Goal: Transaction & Acquisition: Purchase product/service

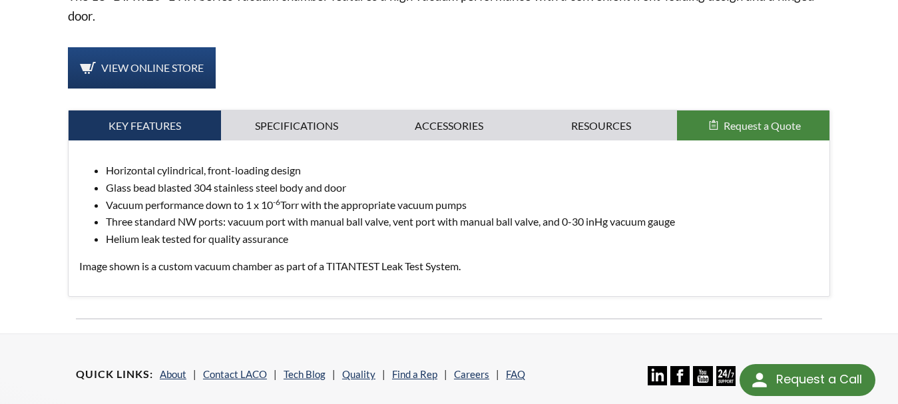
scroll to position [529, 0]
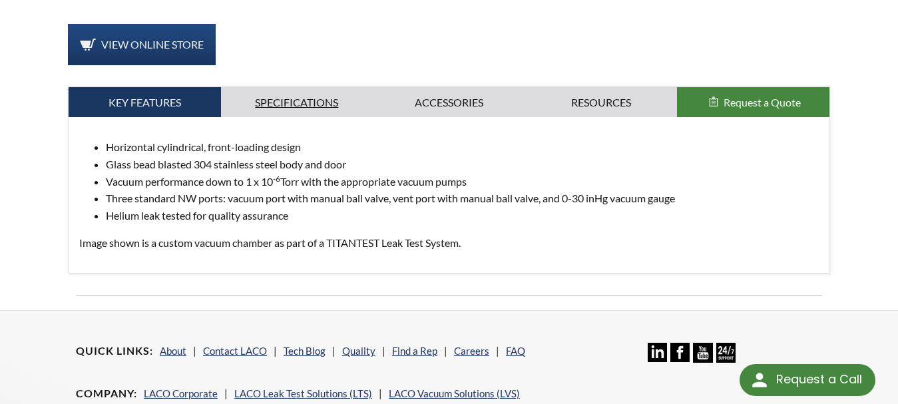
click at [313, 89] on link "Specifications" at bounding box center [297, 102] width 153 height 31
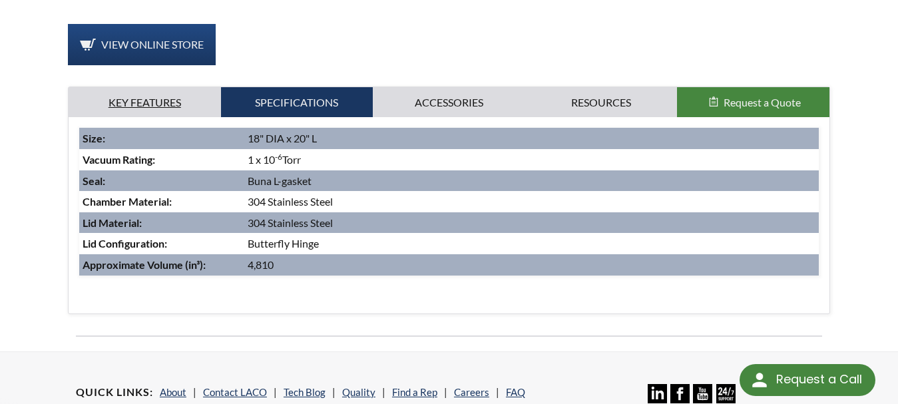
click at [160, 87] on link "Key Features" at bounding box center [145, 102] width 153 height 31
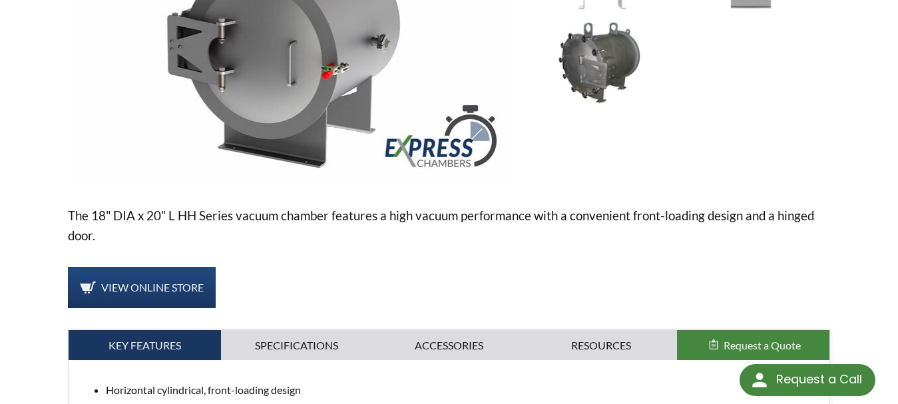
scroll to position [463, 0]
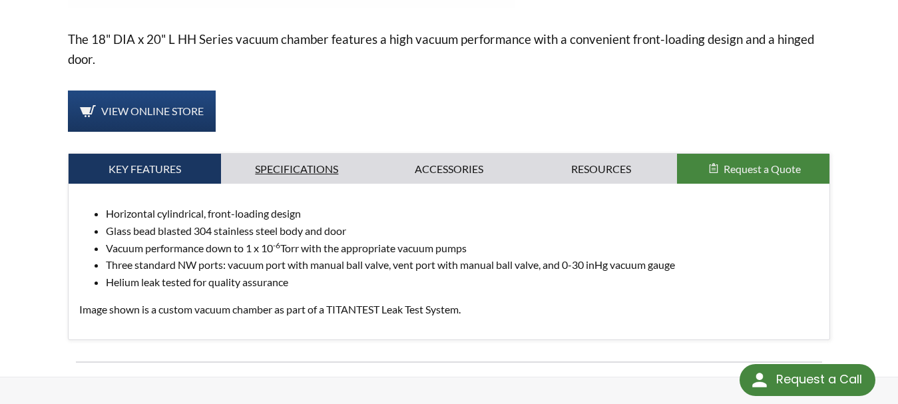
click at [319, 154] on link "Specifications" at bounding box center [297, 169] width 153 height 31
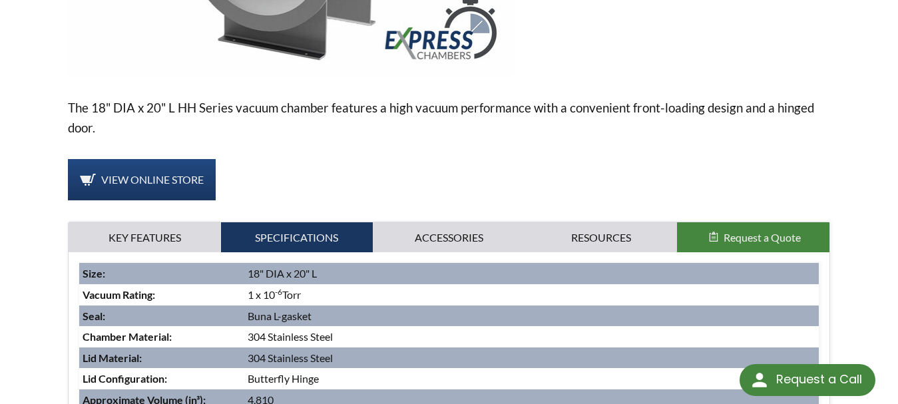
scroll to position [466, 0]
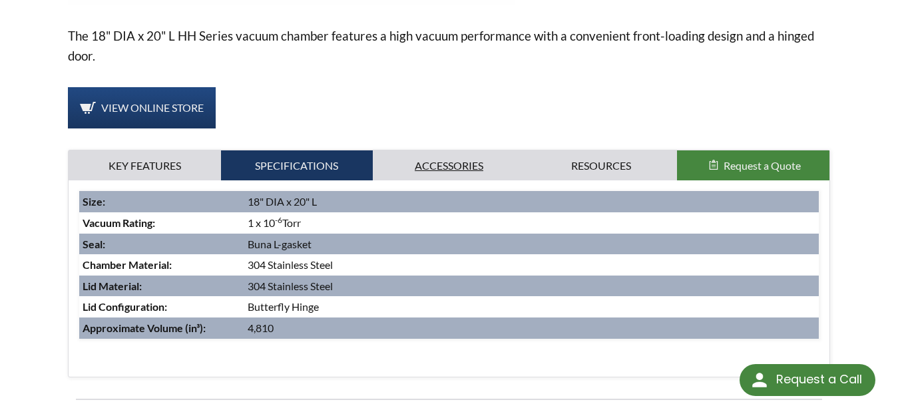
click at [434, 157] on link "Accessories" at bounding box center [449, 166] width 153 height 31
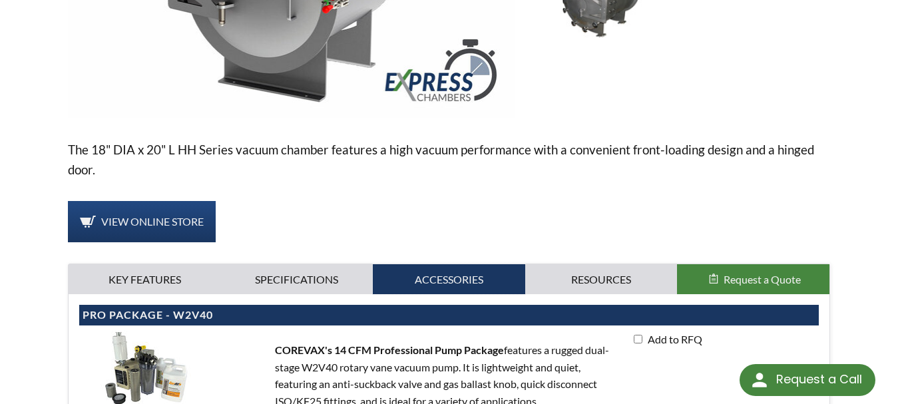
scroll to position [400, 0]
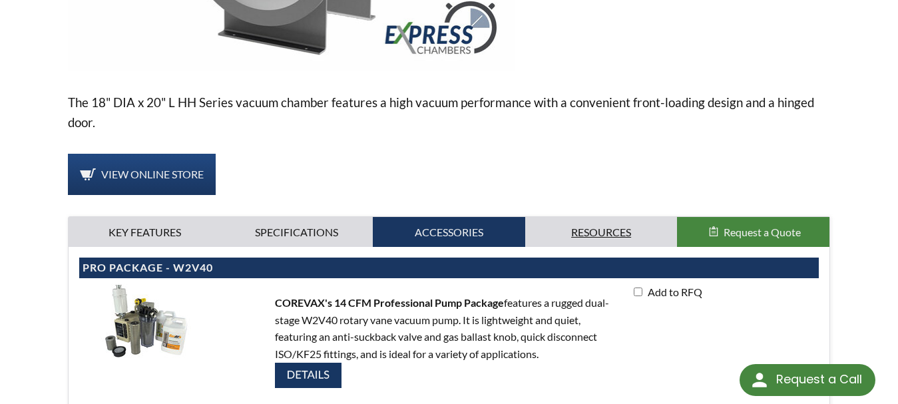
click at [591, 223] on link "Resources" at bounding box center [601, 232] width 153 height 31
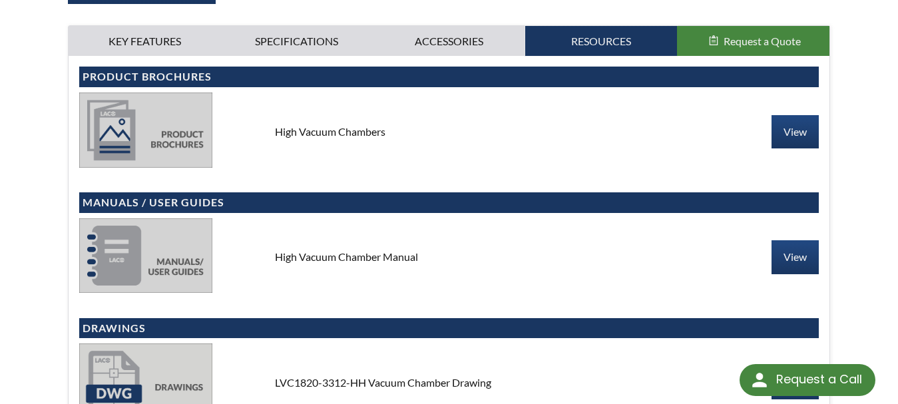
scroll to position [599, 0]
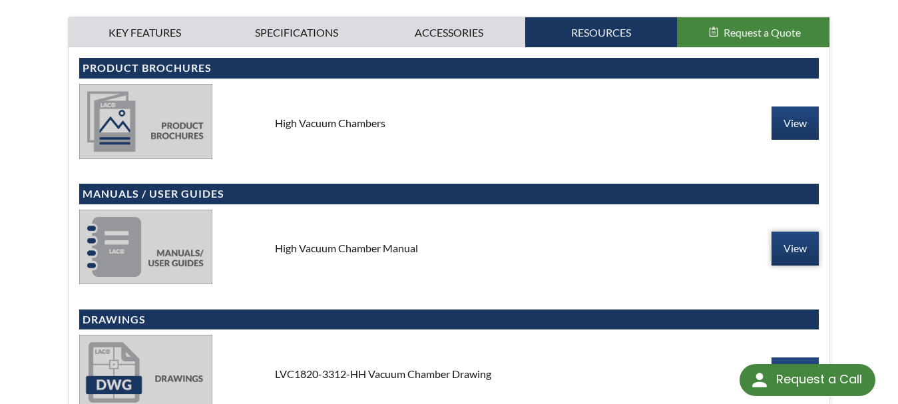
click at [792, 232] on link "View" at bounding box center [795, 248] width 47 height 33
click at [800, 109] on link "View" at bounding box center [795, 123] width 47 height 33
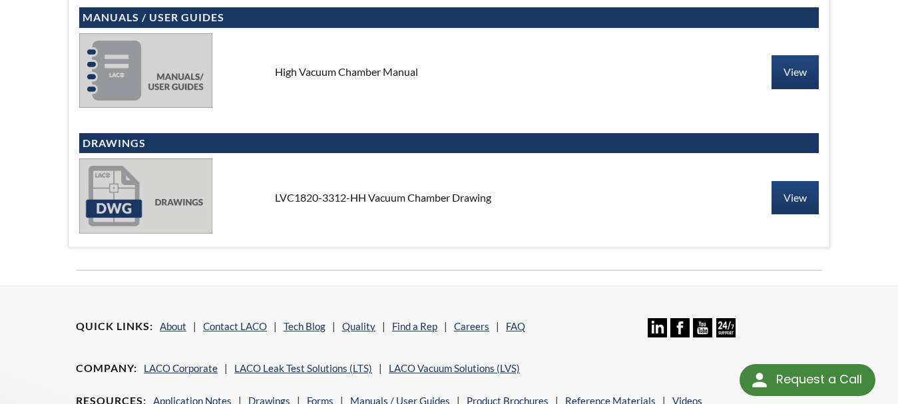
scroll to position [799, 0]
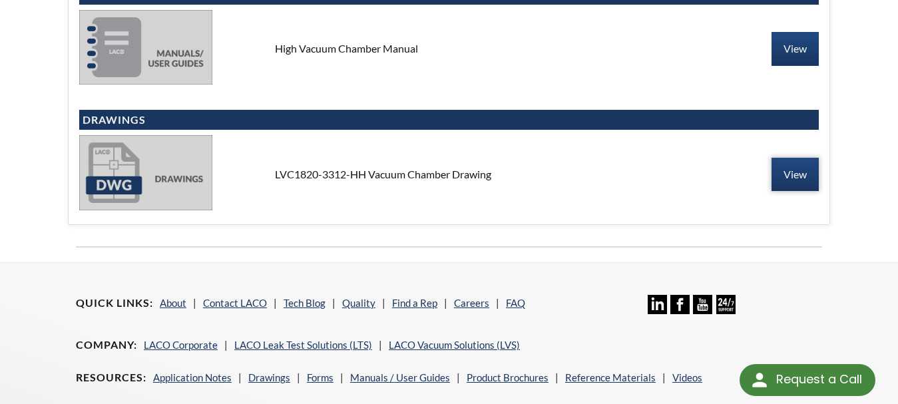
click at [778, 158] on link "View" at bounding box center [795, 174] width 47 height 33
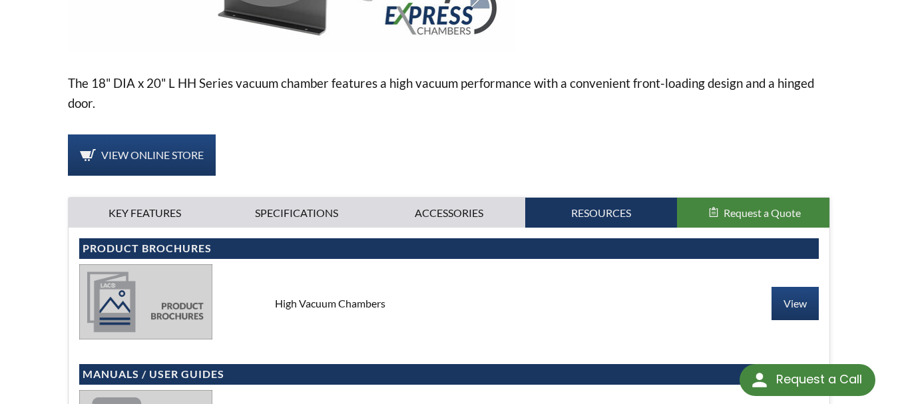
scroll to position [418, 0]
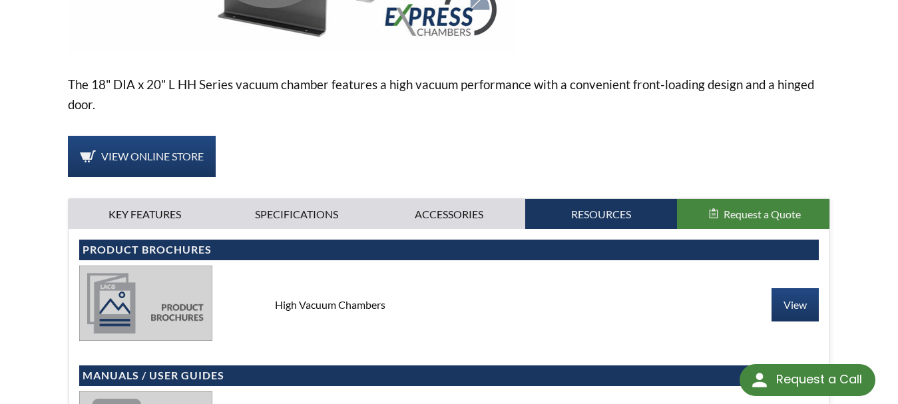
click at [734, 208] on span "Request a Quote" at bounding box center [762, 214] width 77 height 13
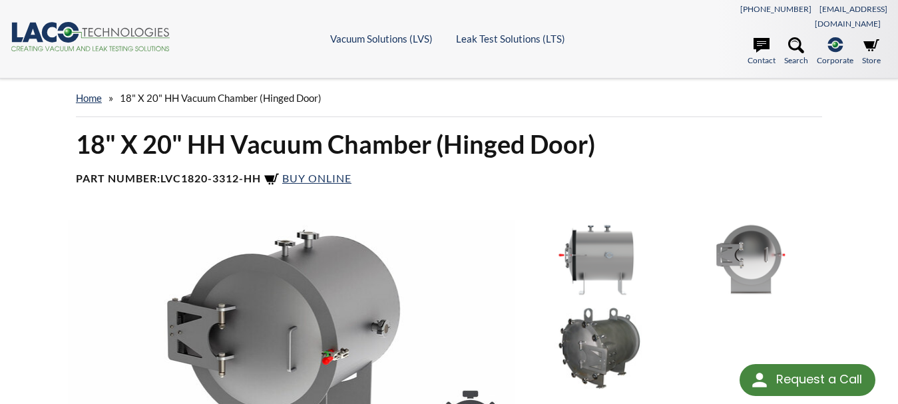
scroll to position [0, 0]
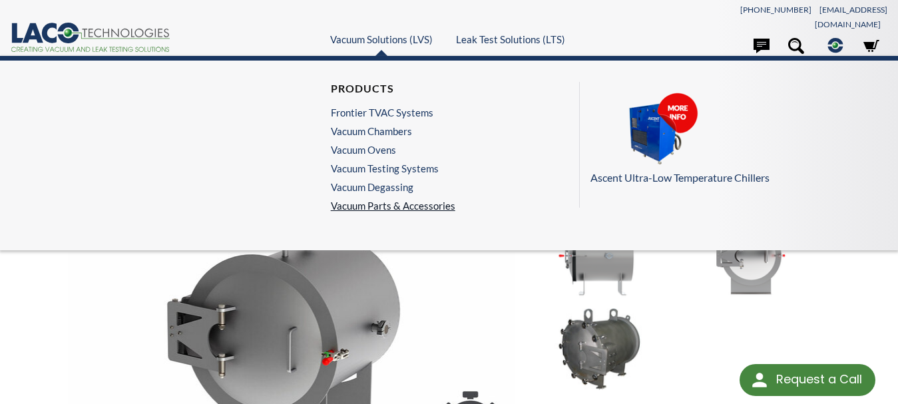
click at [370, 202] on link "Vacuum Parts & Accessories" at bounding box center [393, 206] width 125 height 12
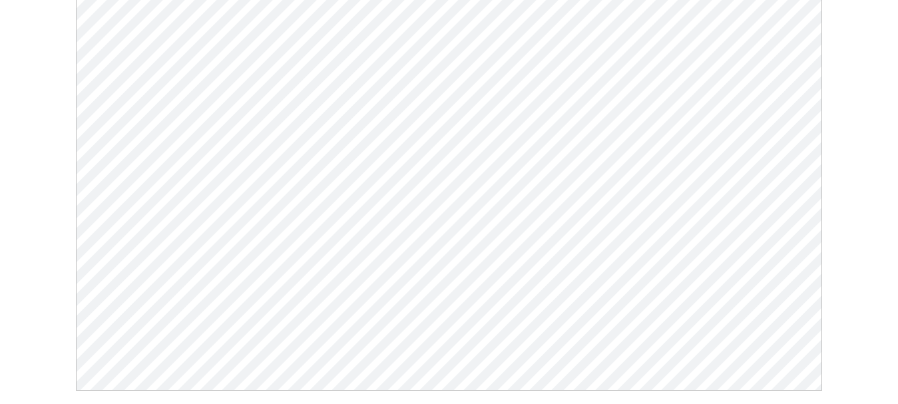
scroll to position [200, 0]
select select "Language Translate Widget"
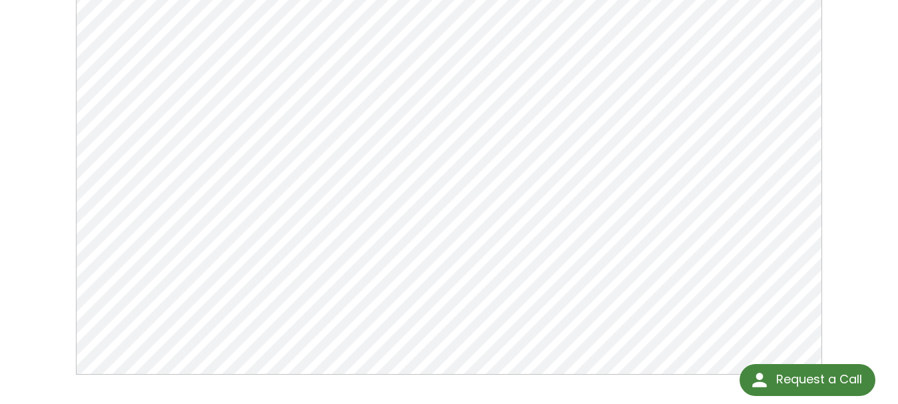
scroll to position [0, 0]
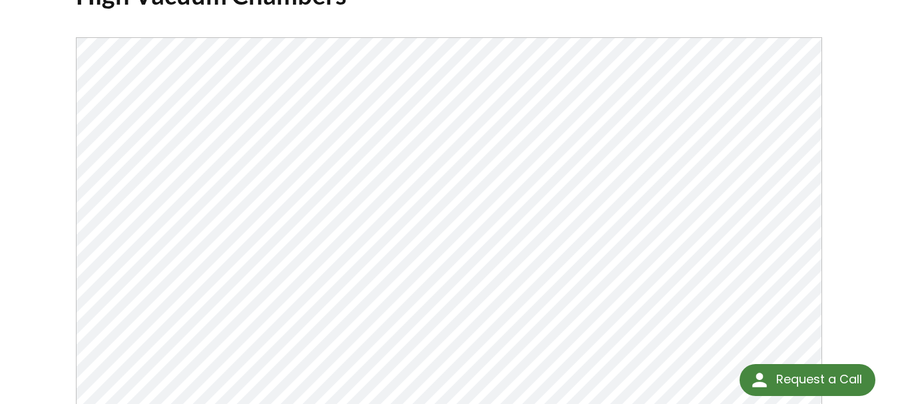
select select "Language Translate Widget"
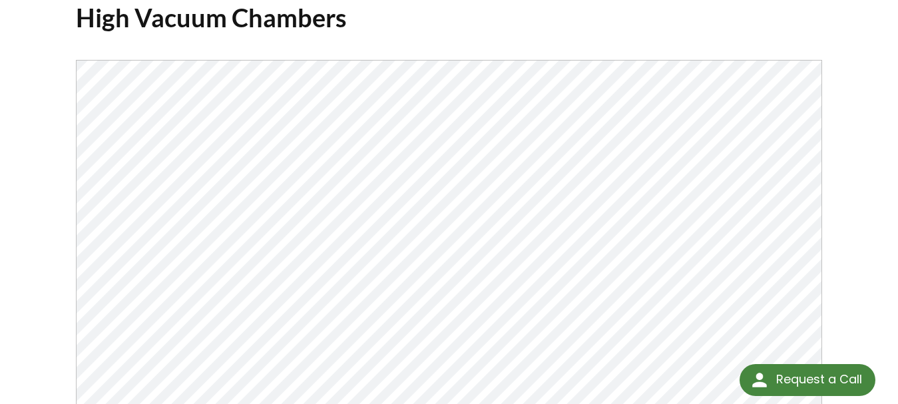
scroll to position [133, 0]
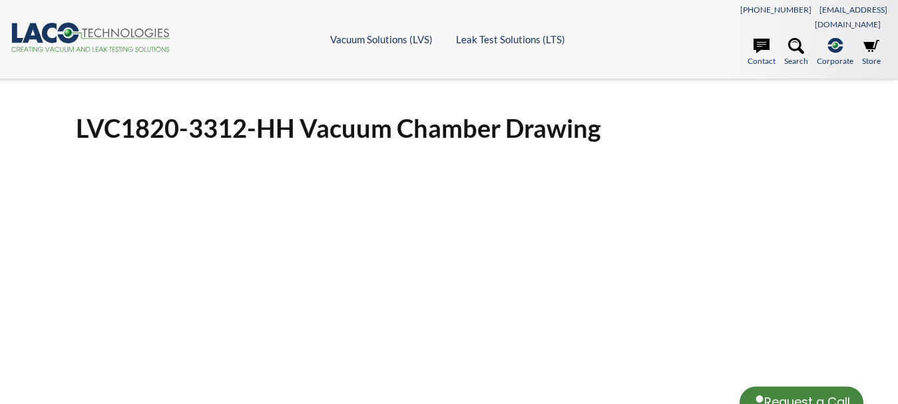
select select "Language Translate Widget"
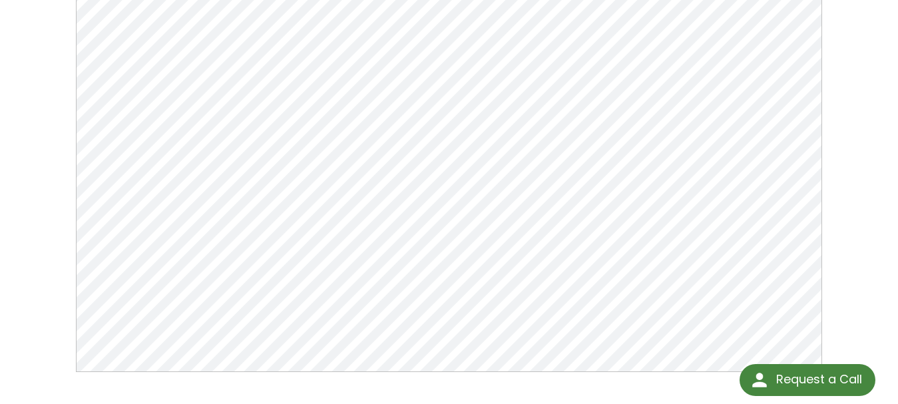
scroll to position [174, 0]
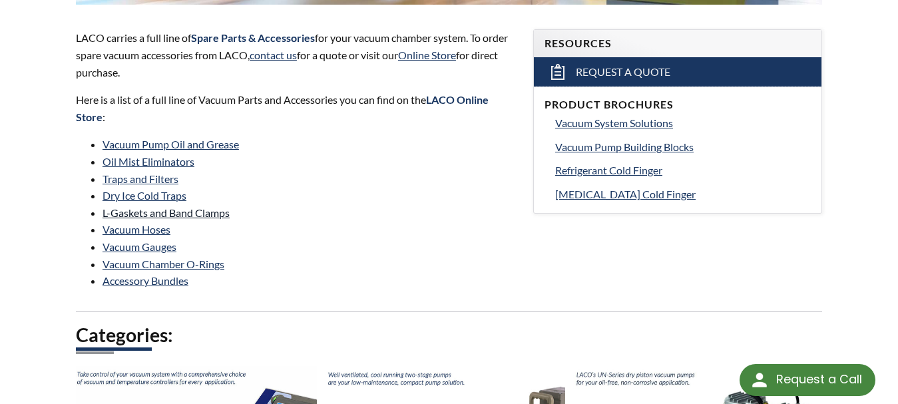
click at [147, 206] on link "L-Gaskets and Band Clamps" at bounding box center [166, 212] width 127 height 13
click at [194, 258] on link "Vacuum Chamber O-Rings" at bounding box center [164, 264] width 122 height 13
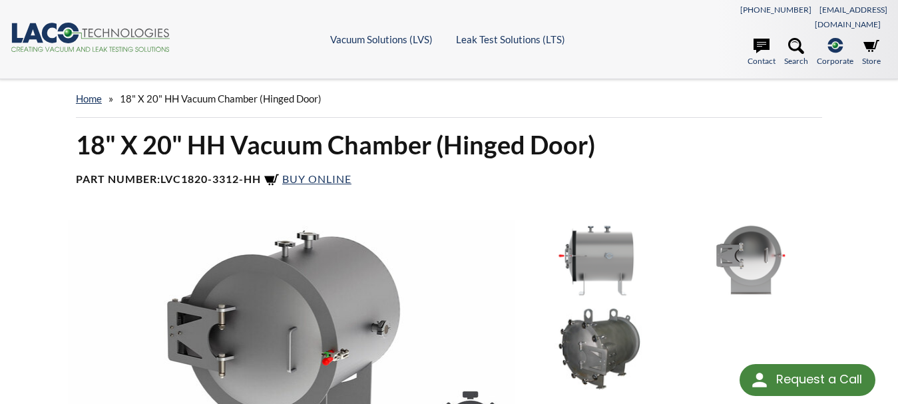
select select "Language Translate Widget"
